Goal: Task Accomplishment & Management: Manage account settings

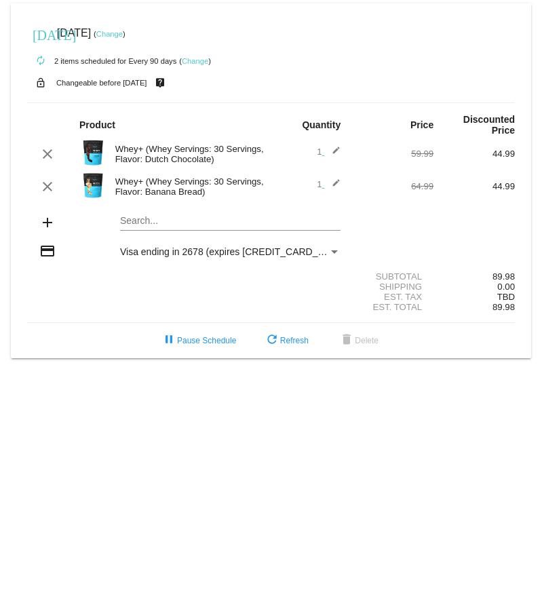
click at [340, 186] on mat-icon "edit" at bounding box center [332, 186] width 16 height 16
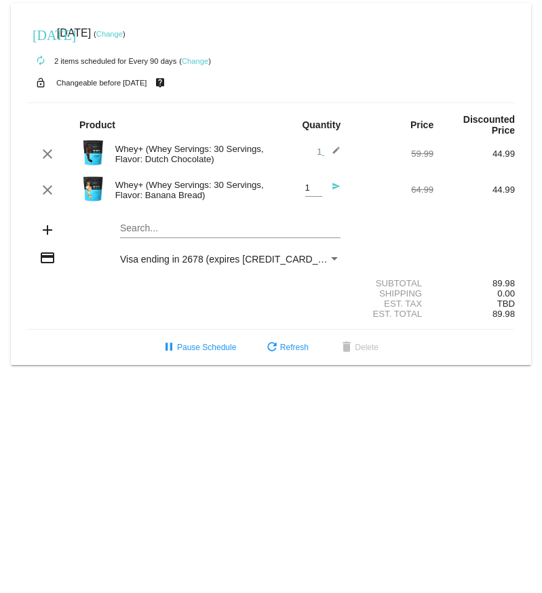
click at [316, 189] on input "1" at bounding box center [313, 188] width 17 height 10
click at [317, 193] on input "1" at bounding box center [313, 188] width 17 height 10
click at [315, 187] on input "2" at bounding box center [313, 188] width 17 height 10
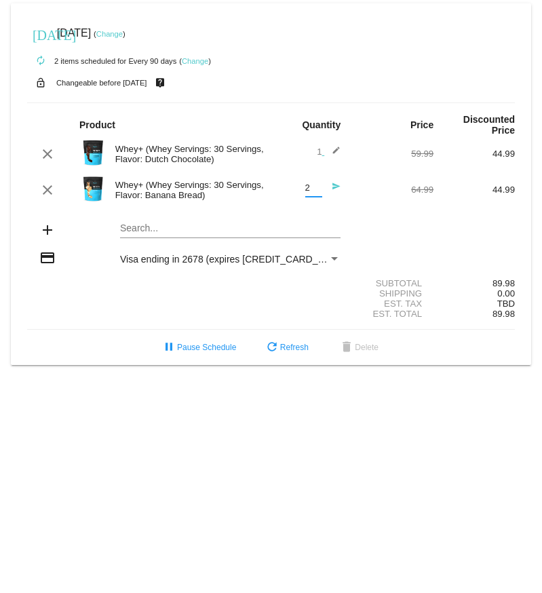
type input "3"
click at [315, 187] on input "3" at bounding box center [313, 188] width 17 height 10
click at [351, 17] on mat-card "[DATE] [DATE] ( Change ) autorenew 2 items scheduled for Every 90 days ( Change…" at bounding box center [271, 183] width 520 height 361
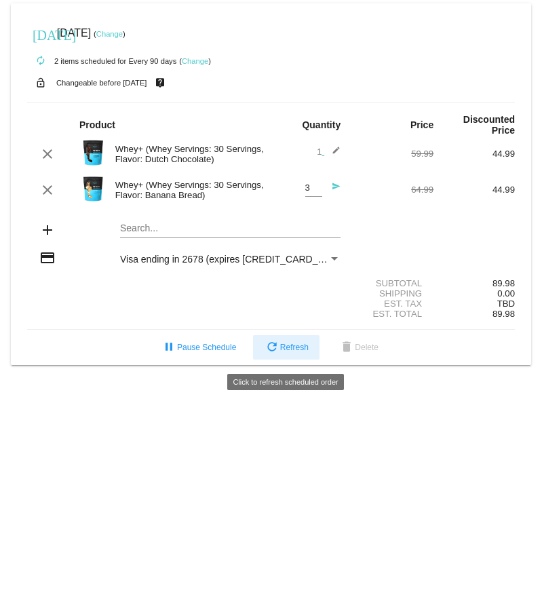
click at [295, 351] on span "refresh Refresh" at bounding box center [286, 346] width 45 height 9
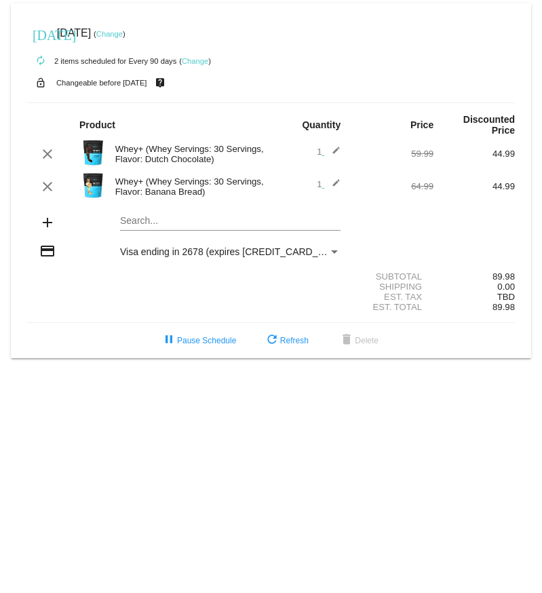
click at [346, 186] on div "1 edit" at bounding box center [311, 186] width 81 height 16
click at [334, 184] on mat-icon "edit" at bounding box center [332, 186] width 16 height 16
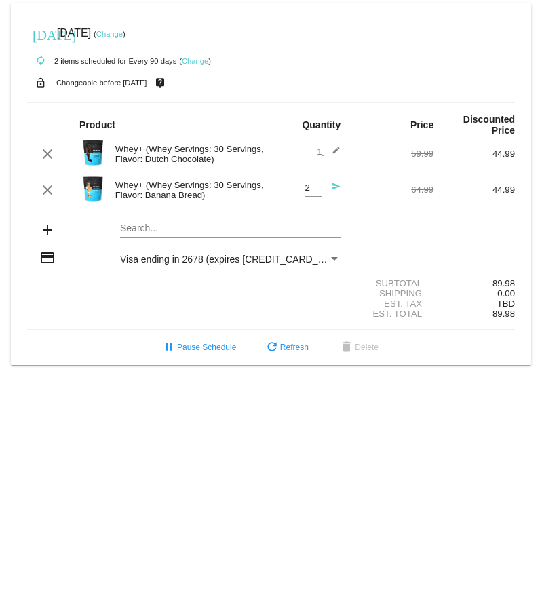
click at [315, 184] on input "2" at bounding box center [313, 188] width 17 height 10
type input "3"
click at [315, 184] on input "3" at bounding box center [313, 188] width 17 height 10
click at [310, 216] on div "Search..." at bounding box center [230, 225] width 220 height 26
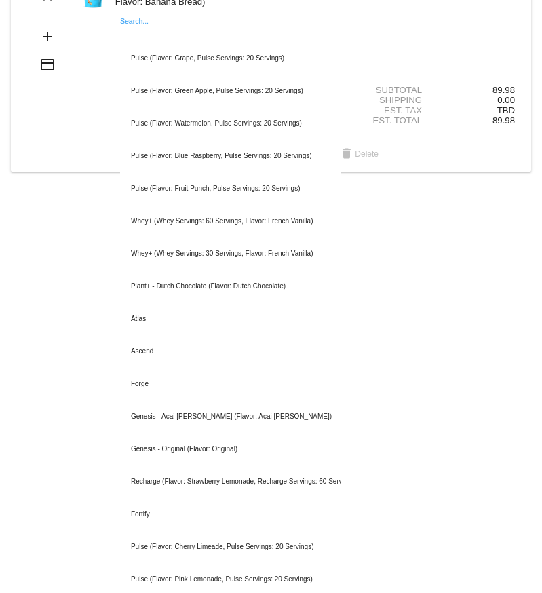
scroll to position [195, 0]
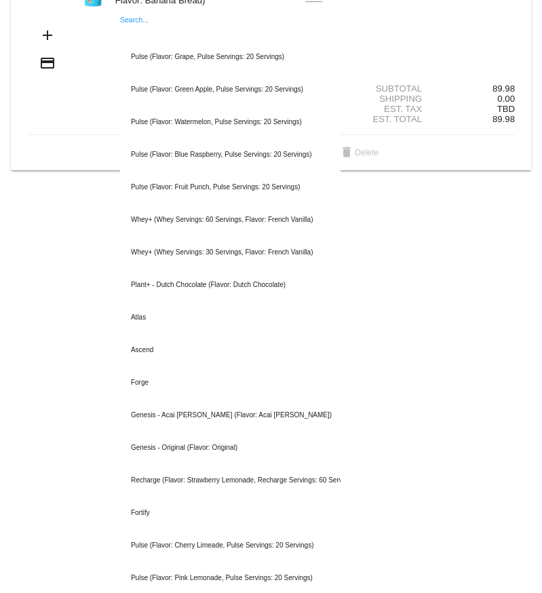
click at [55, 119] on div "Est. Total 89.98" at bounding box center [271, 119] width 488 height 10
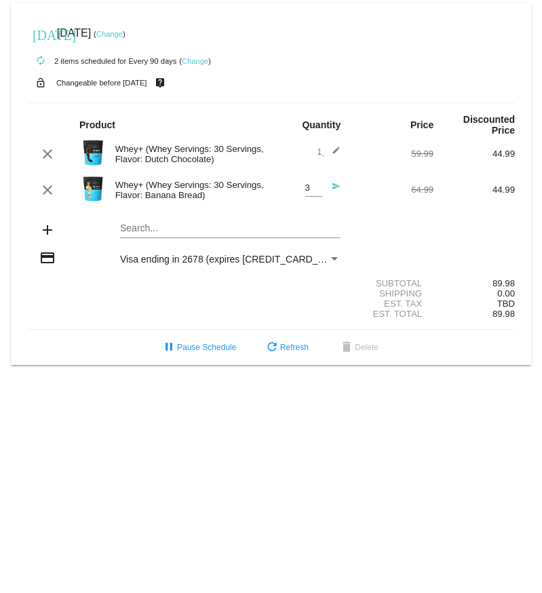
scroll to position [0, 0]
click at [123, 32] on link "Change" at bounding box center [109, 34] width 26 height 8
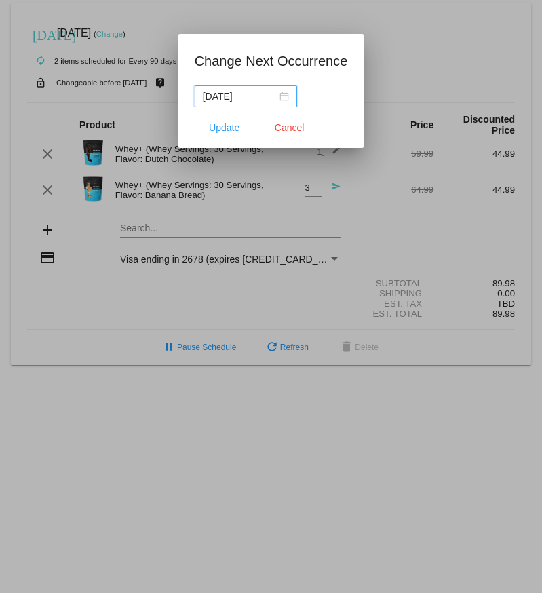
click at [280, 95] on div "[DATE]" at bounding box center [246, 96] width 86 height 15
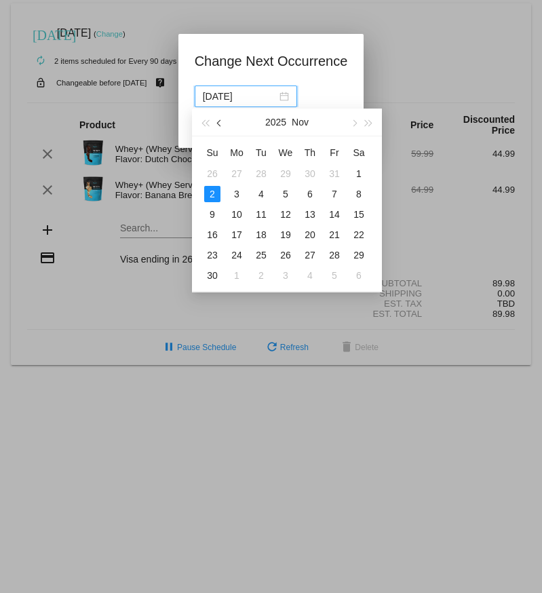
click at [220, 122] on span "button" at bounding box center [220, 123] width 7 height 7
click at [361, 218] on div "20" at bounding box center [359, 214] width 16 height 16
type input "[DATE]"
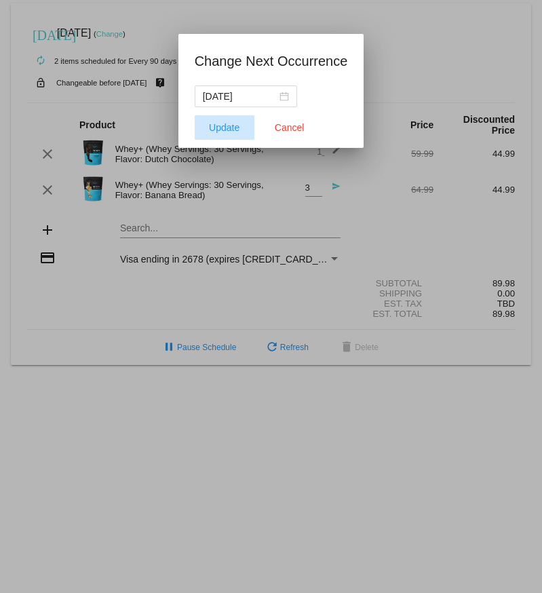
click at [214, 125] on span "Update" at bounding box center [224, 127] width 31 height 11
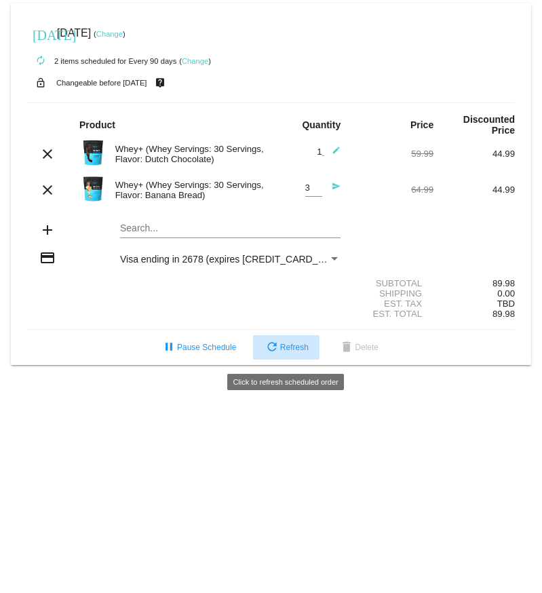
click at [282, 352] on span "refresh Refresh" at bounding box center [286, 346] width 45 height 9
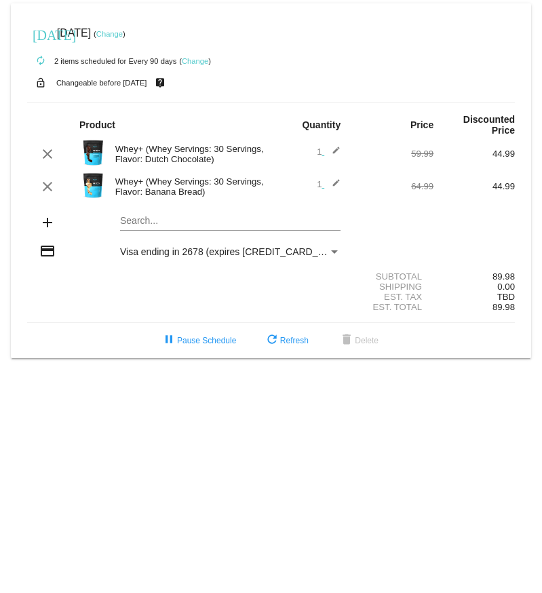
click at [123, 33] on link "Change" at bounding box center [109, 34] width 26 height 8
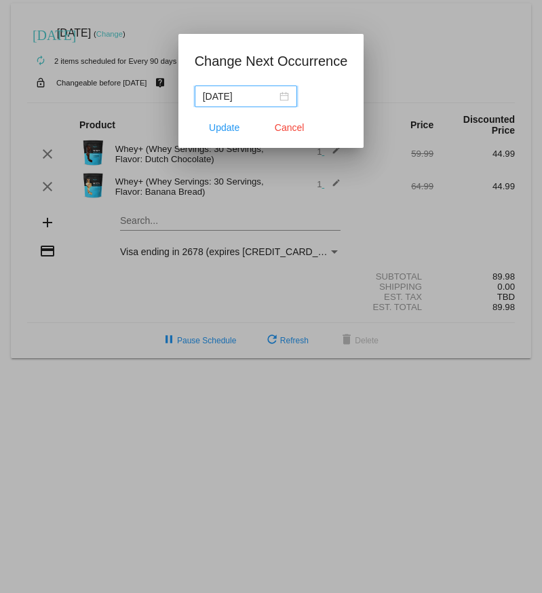
click at [287, 98] on nz-date-picker "[DATE]" at bounding box center [246, 96] width 102 height 22
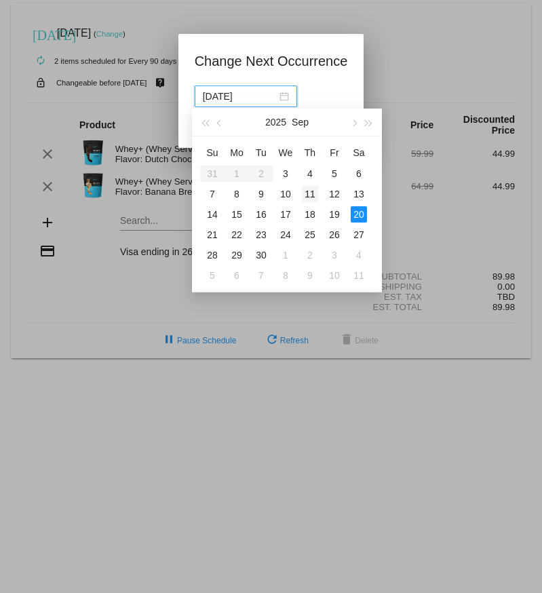
click at [305, 195] on div "11" at bounding box center [310, 194] width 16 height 16
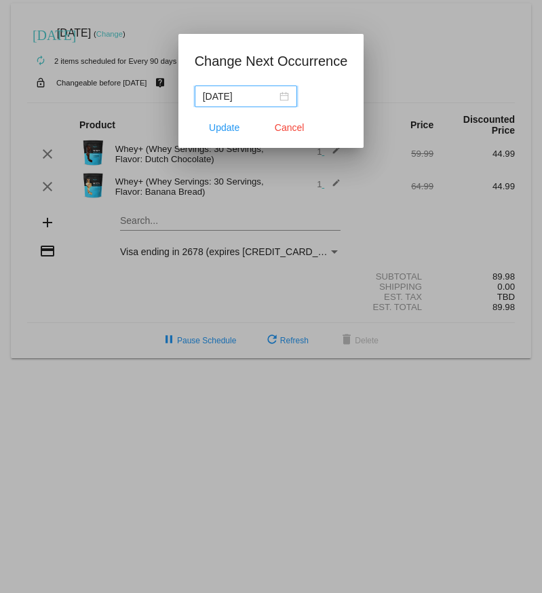
click at [286, 73] on app-change-next-occurrence-dialog "Change Next Occurrence [DATE] Update Cancel" at bounding box center [271, 99] width 153 height 98
click at [275, 98] on div "[DATE]" at bounding box center [246, 96] width 86 height 15
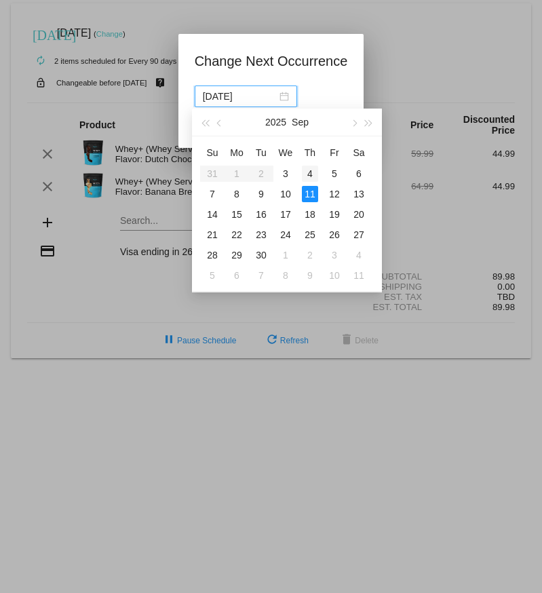
click at [311, 177] on div "4" at bounding box center [310, 173] width 16 height 16
type input "[DATE]"
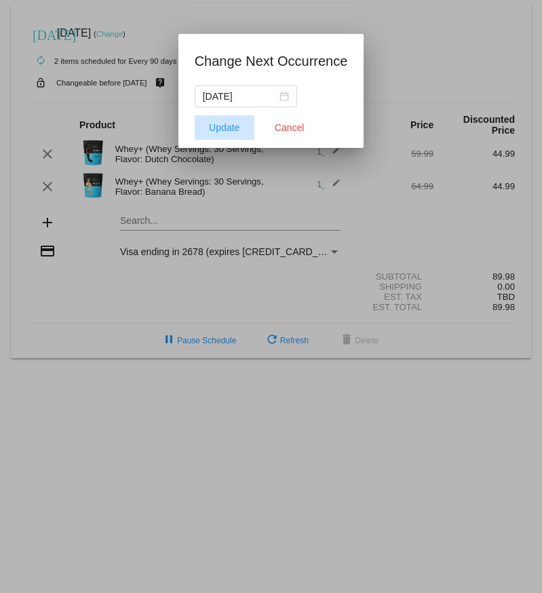
click at [216, 132] on span "Update" at bounding box center [224, 127] width 31 height 11
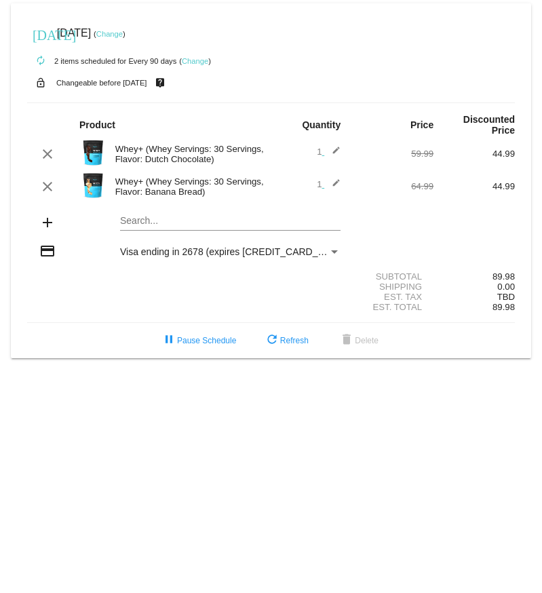
click at [153, 158] on div "Whey+ (Whey Servings: 30 Servings, Flavor: Dutch Chocolate)" at bounding box center [189, 154] width 163 height 20
click at [123, 35] on link "Change" at bounding box center [109, 34] width 26 height 8
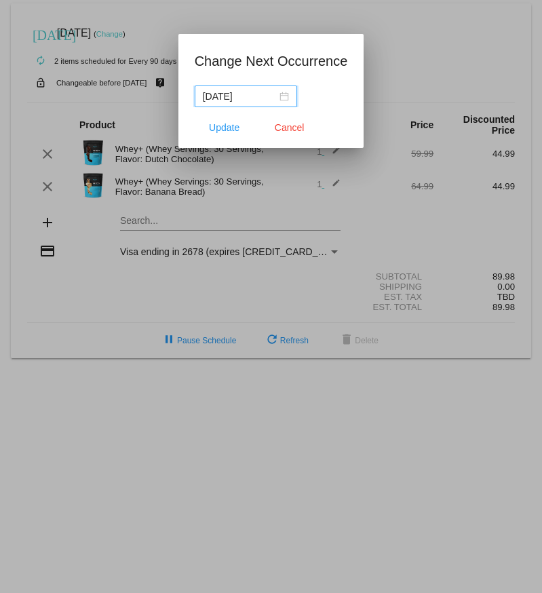
click at [283, 98] on nz-date-picker "[DATE]" at bounding box center [246, 96] width 102 height 22
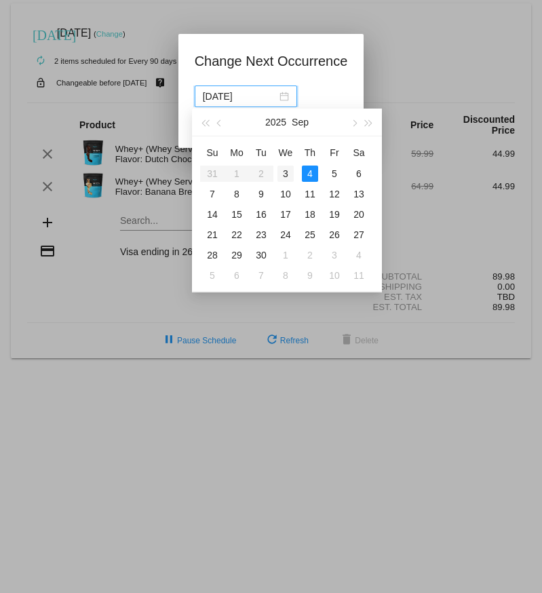
click at [284, 175] on div "3" at bounding box center [285, 173] width 16 height 16
type input "2025-09-03"
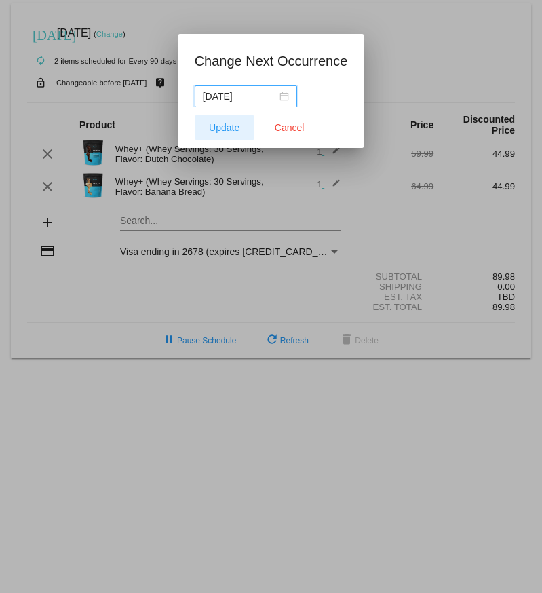
click at [220, 126] on span "Update" at bounding box center [224, 127] width 31 height 11
